Goal: Entertainment & Leisure: Consume media (video, audio)

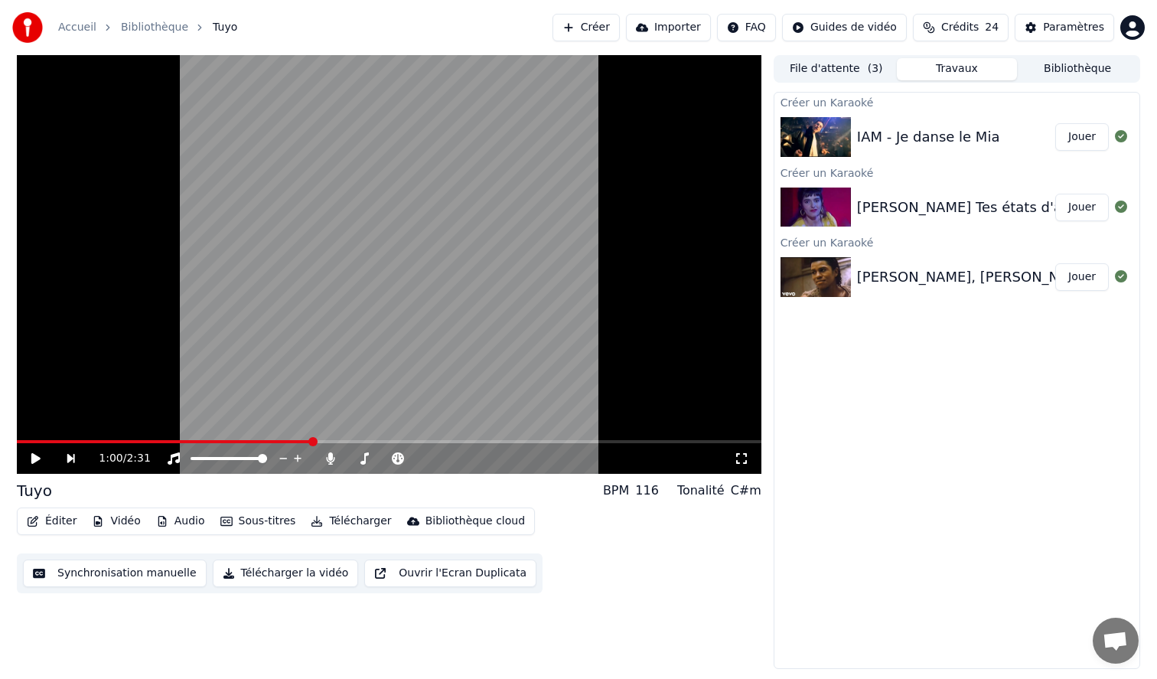
click at [30, 444] on div "1:00 / 2:31" at bounding box center [389, 458] width 745 height 31
click at [1066, 135] on button "Jouer" at bounding box center [1083, 137] width 54 height 28
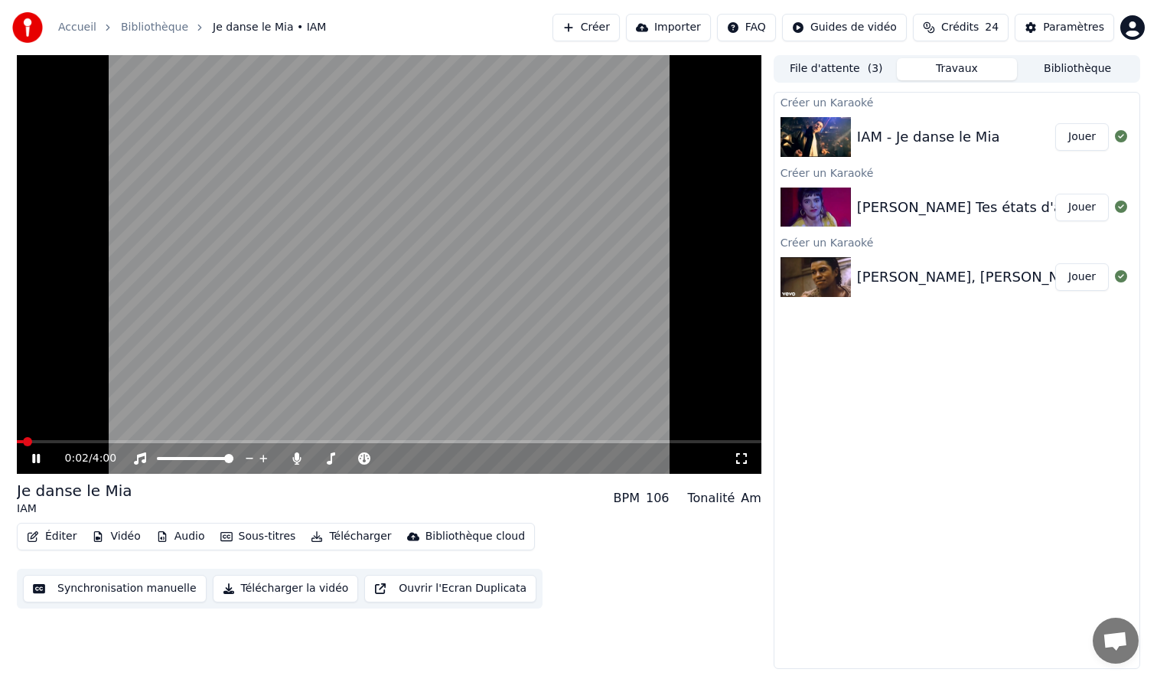
click at [271, 360] on video at bounding box center [389, 264] width 745 height 419
click at [1090, 70] on button "Bibliothèque" at bounding box center [1077, 69] width 121 height 22
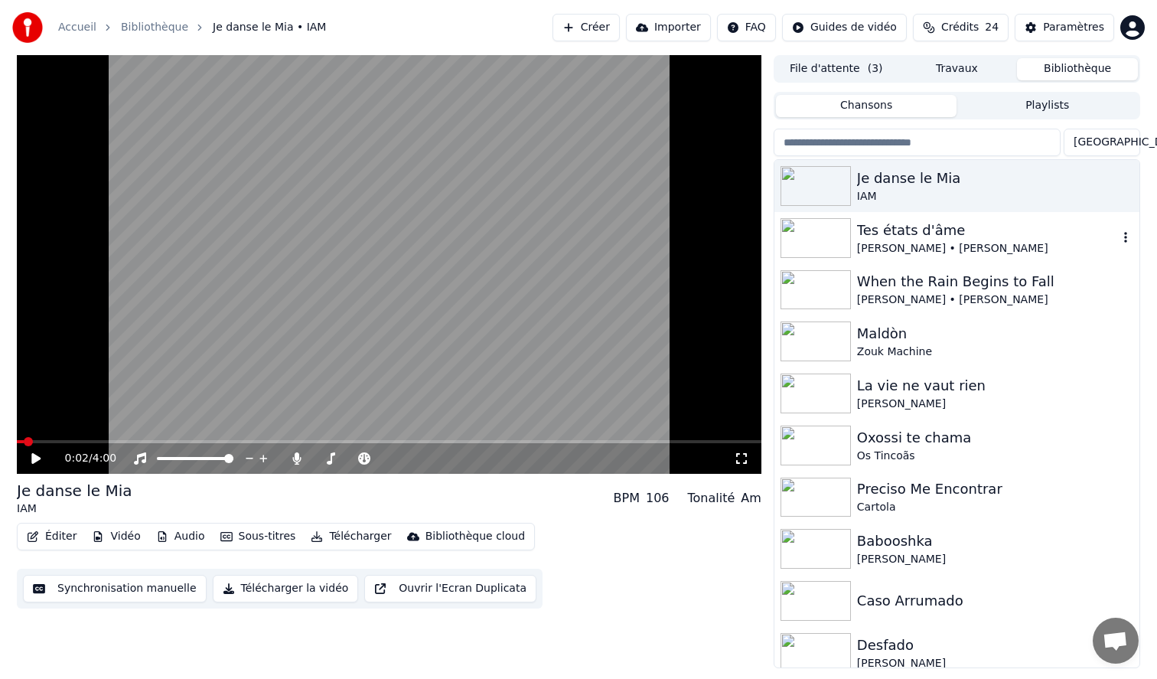
click at [814, 237] on img at bounding box center [816, 238] width 70 height 40
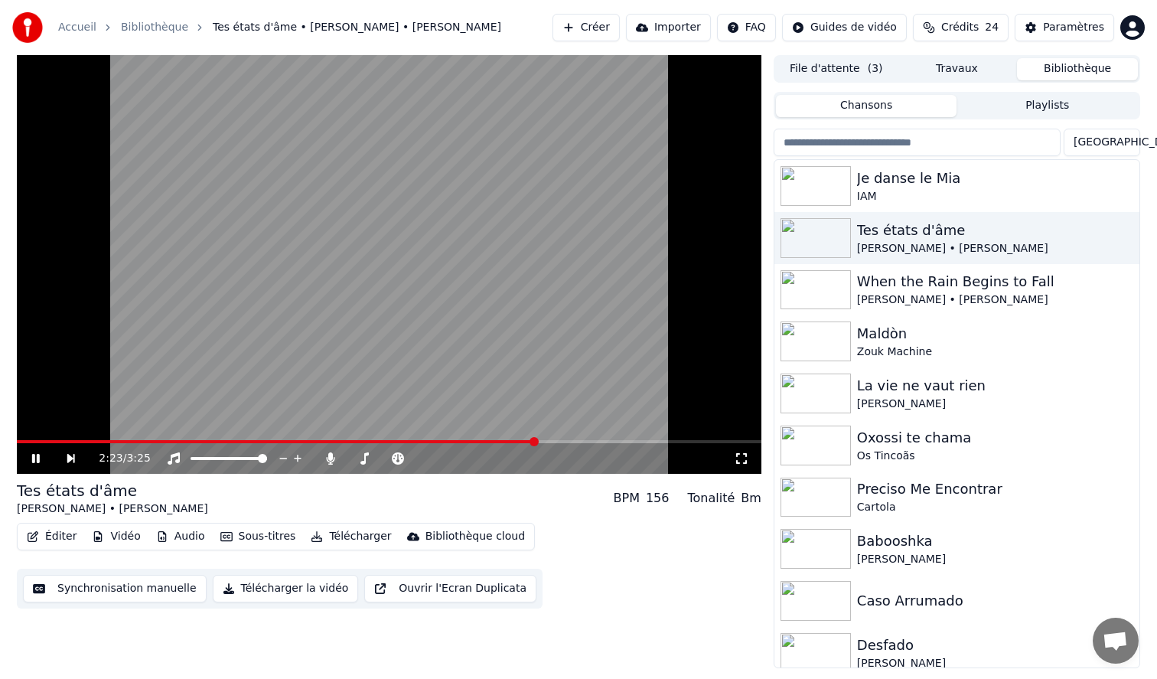
click at [742, 459] on icon at bounding box center [741, 458] width 15 height 12
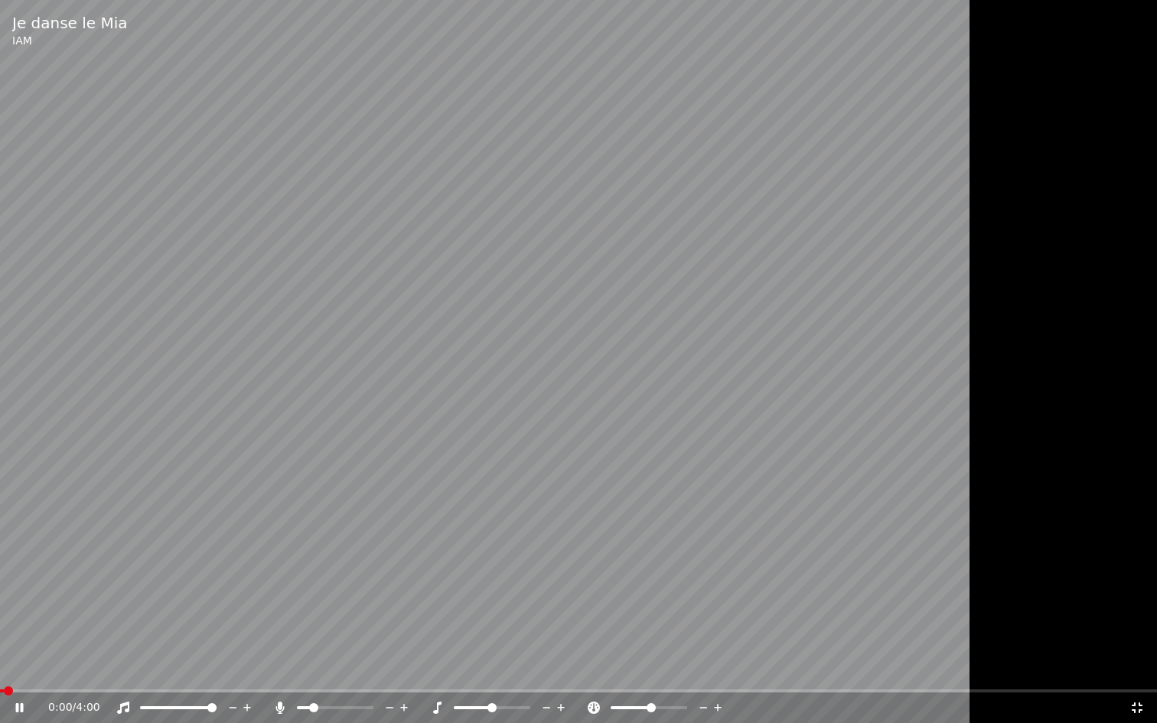
click at [1139, 678] on icon at bounding box center [1137, 708] width 15 height 12
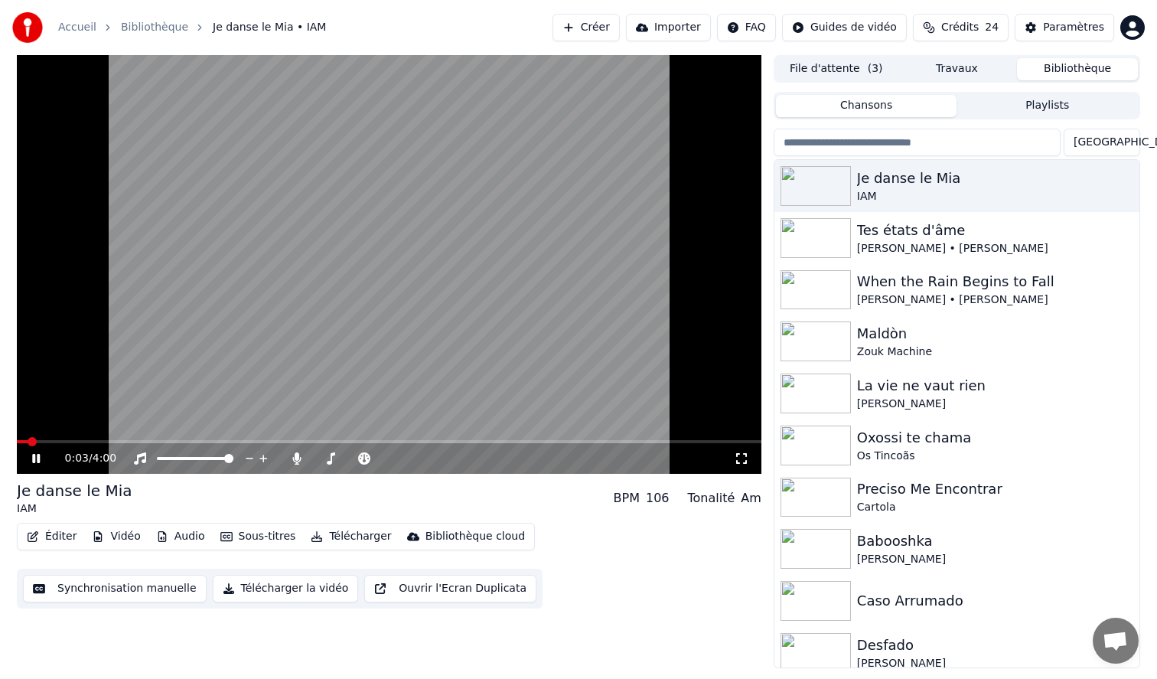
click at [739, 462] on icon at bounding box center [741, 458] width 15 height 12
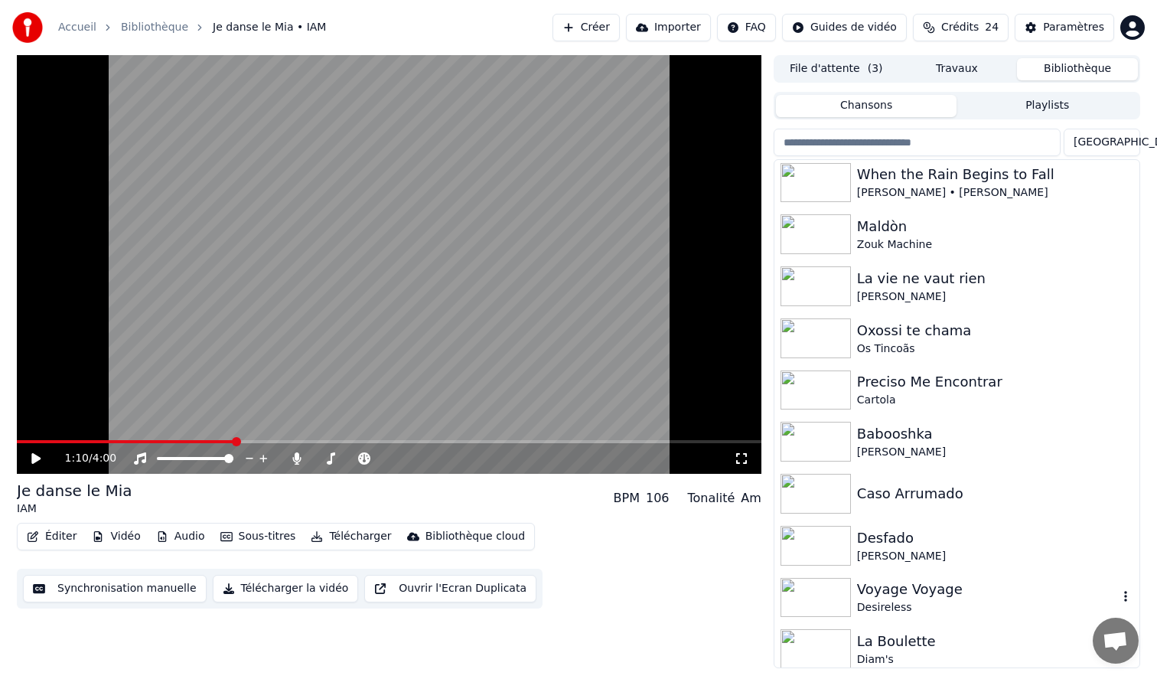
scroll to position [109, 0]
click at [811, 282] on img at bounding box center [816, 285] width 70 height 40
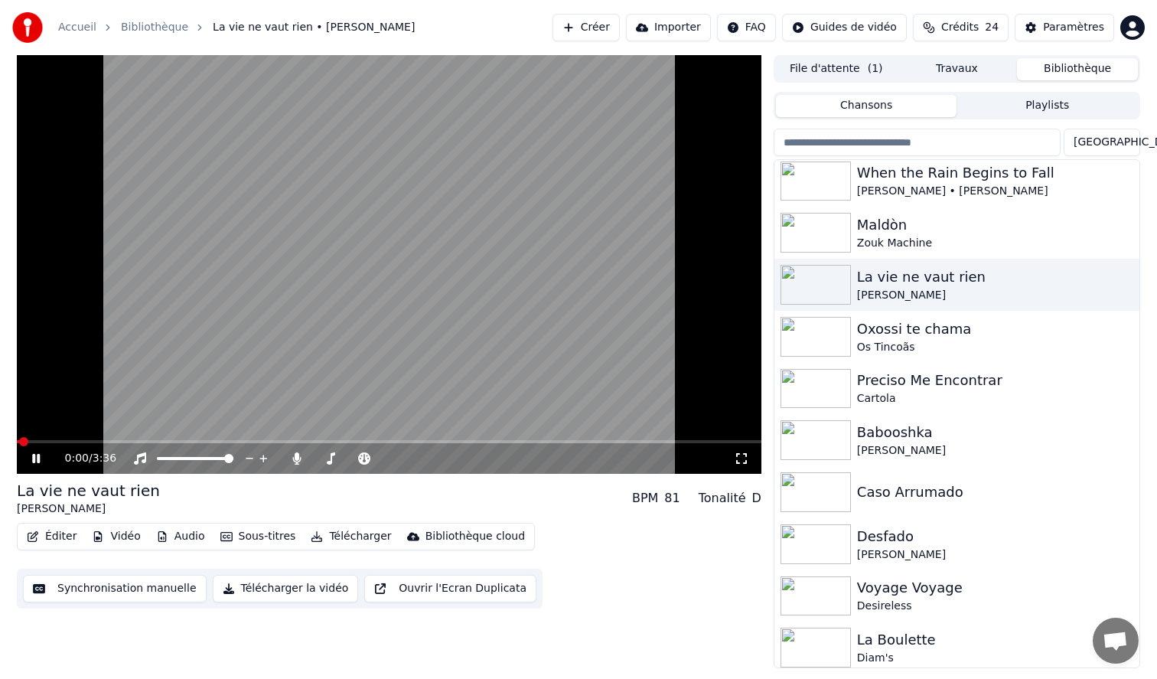
click at [744, 465] on div "0:00 / 3:36" at bounding box center [389, 458] width 733 height 15
click at [742, 459] on icon at bounding box center [741, 458] width 15 height 12
click at [813, 498] on img at bounding box center [816, 492] width 70 height 40
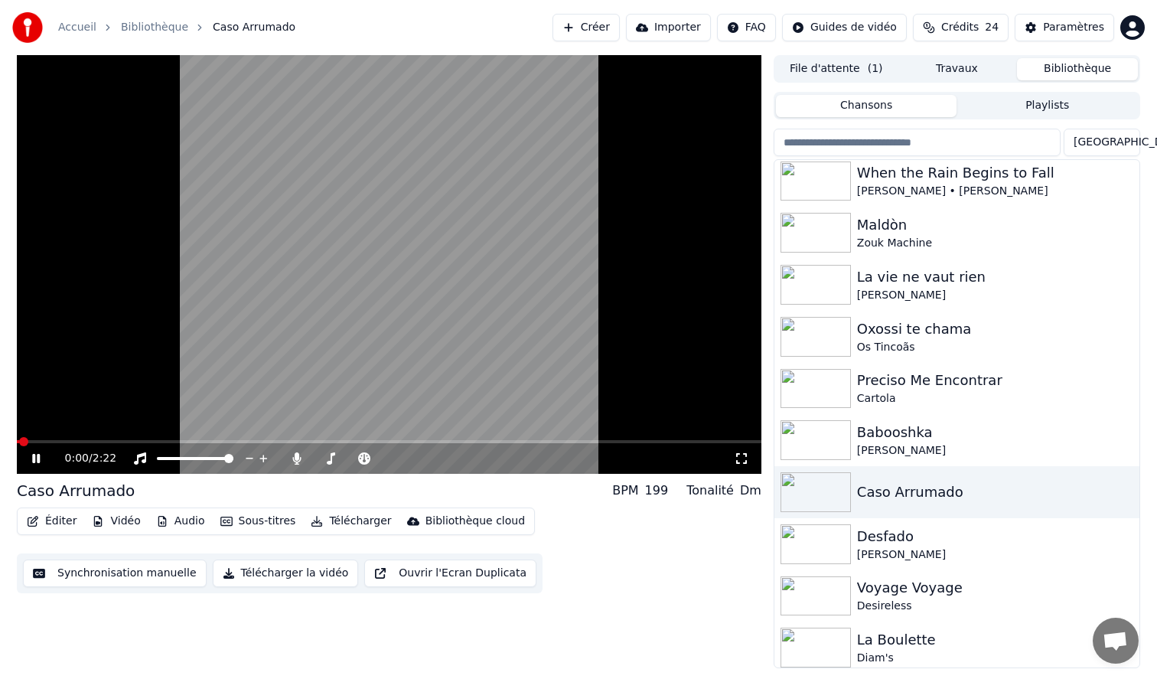
click at [741, 456] on icon at bounding box center [741, 458] width 15 height 12
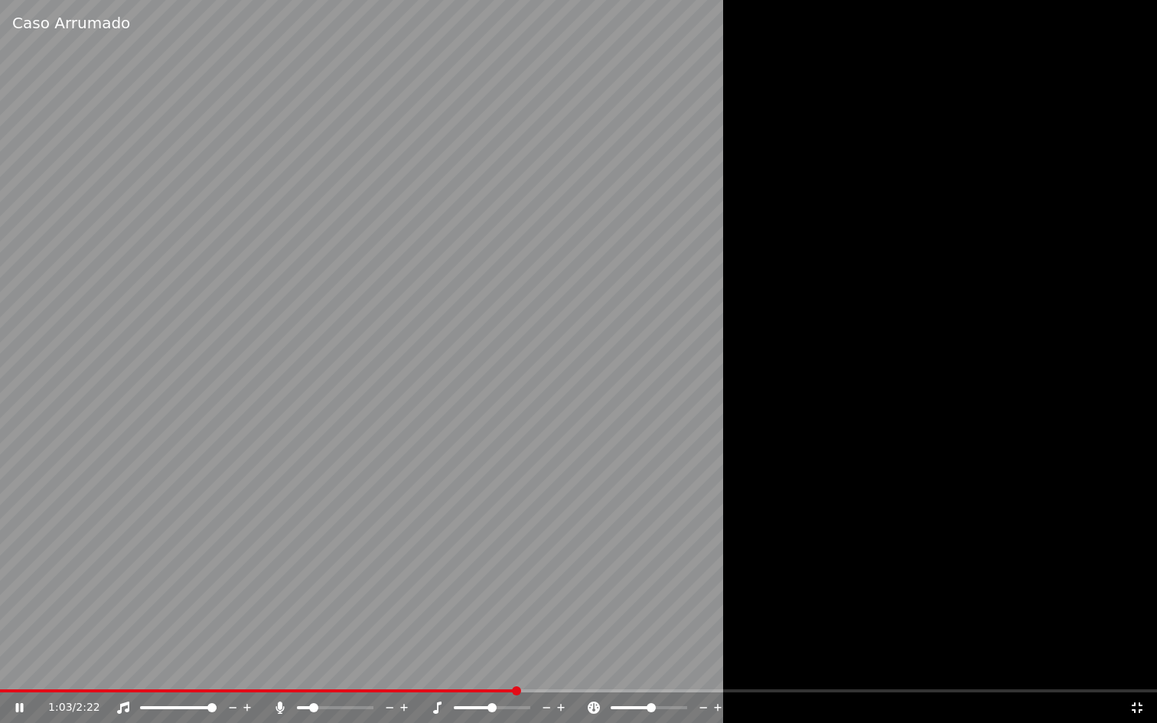
click at [651, 678] on span at bounding box center [651, 707] width 9 height 9
click at [484, 678] on span at bounding box center [486, 707] width 9 height 9
click at [297, 678] on span at bounding box center [301, 707] width 9 height 9
click at [329, 678] on span at bounding box center [335, 708] width 77 height 3
click at [496, 678] on span at bounding box center [497, 707] width 9 height 9
